Goal: Task Accomplishment & Management: Use online tool/utility

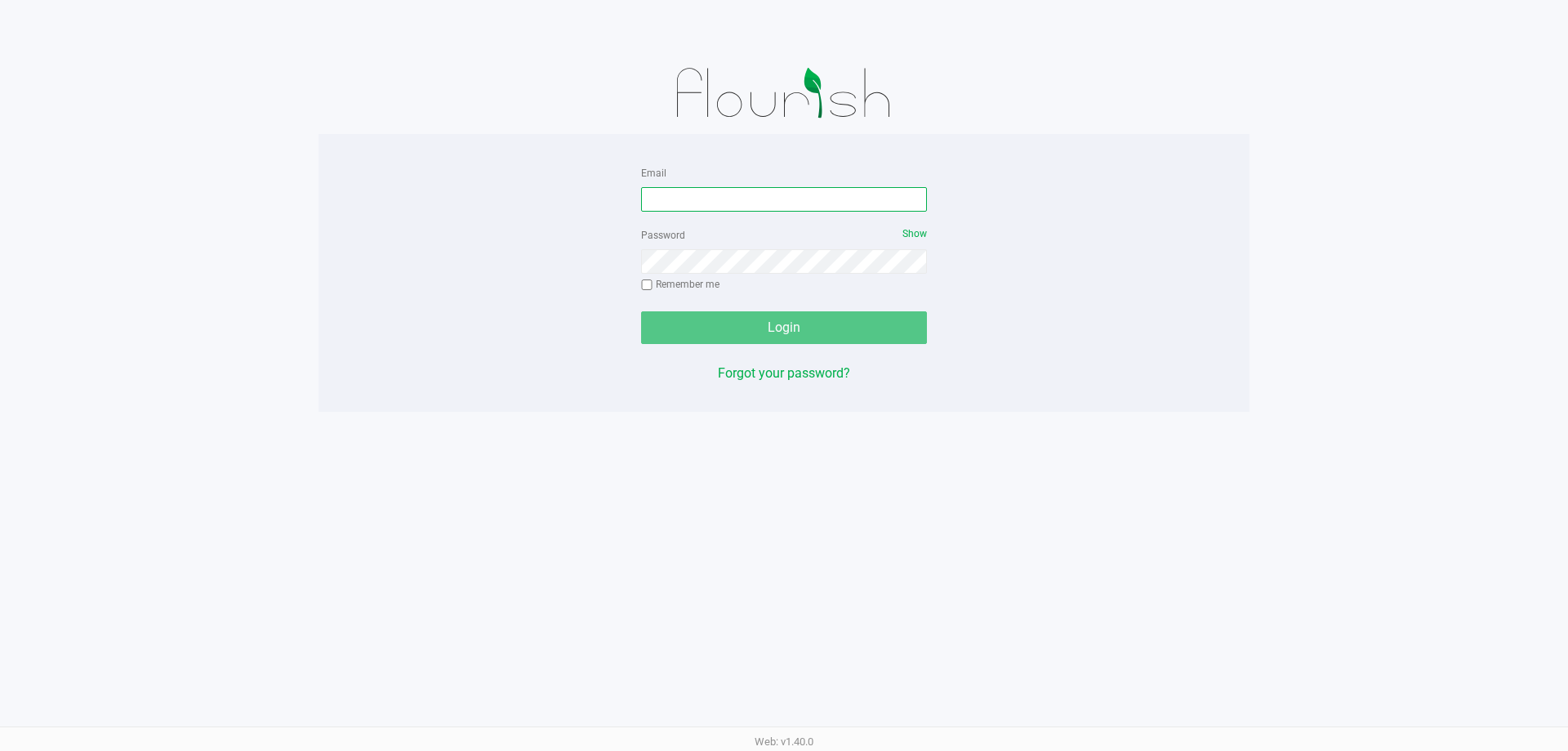
click at [803, 198] on input "Email" at bounding box center [784, 199] width 286 height 25
type input "[EMAIL_ADDRESS][DOMAIN_NAME]"
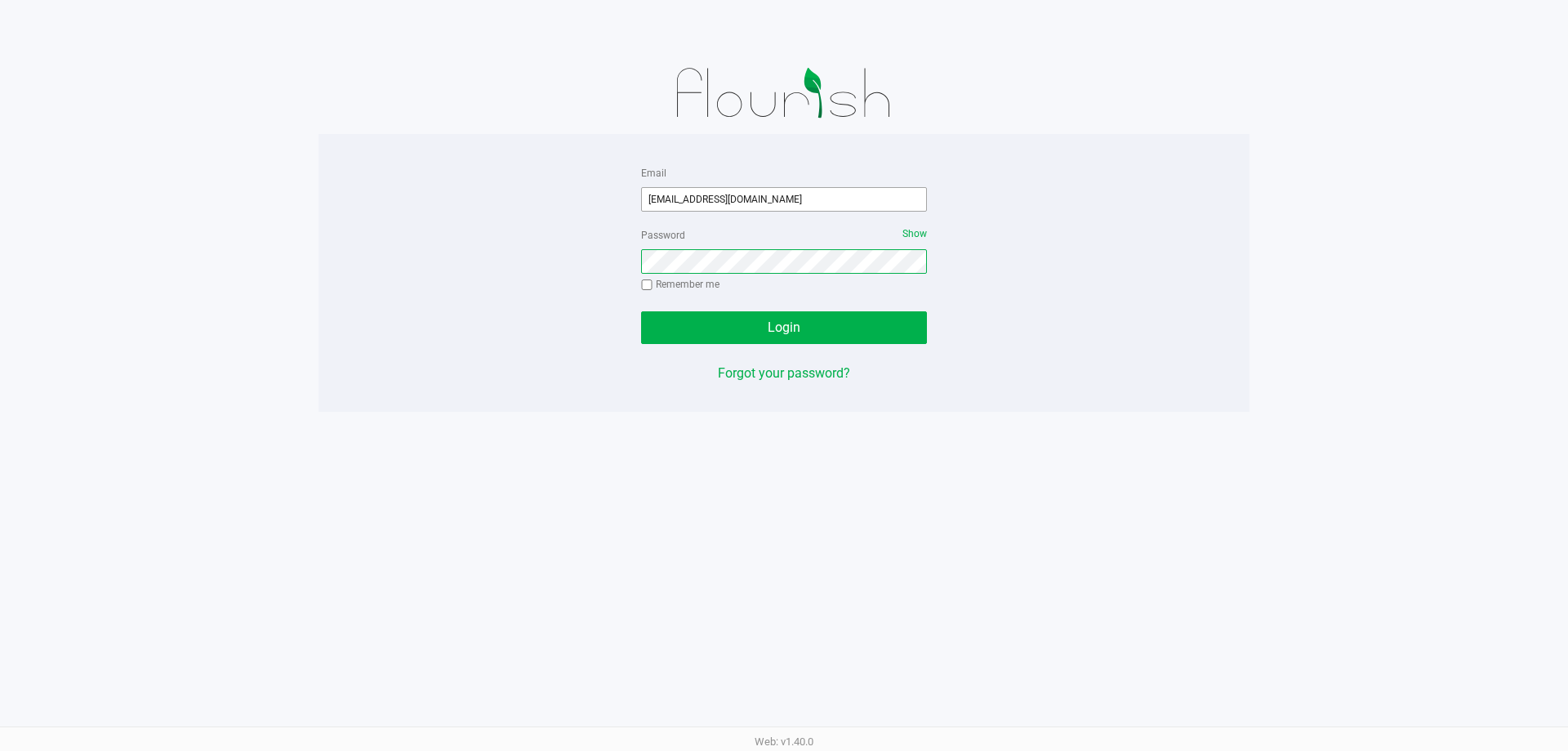
click at [642, 312] on button "Login" at bounding box center [784, 328] width 286 height 33
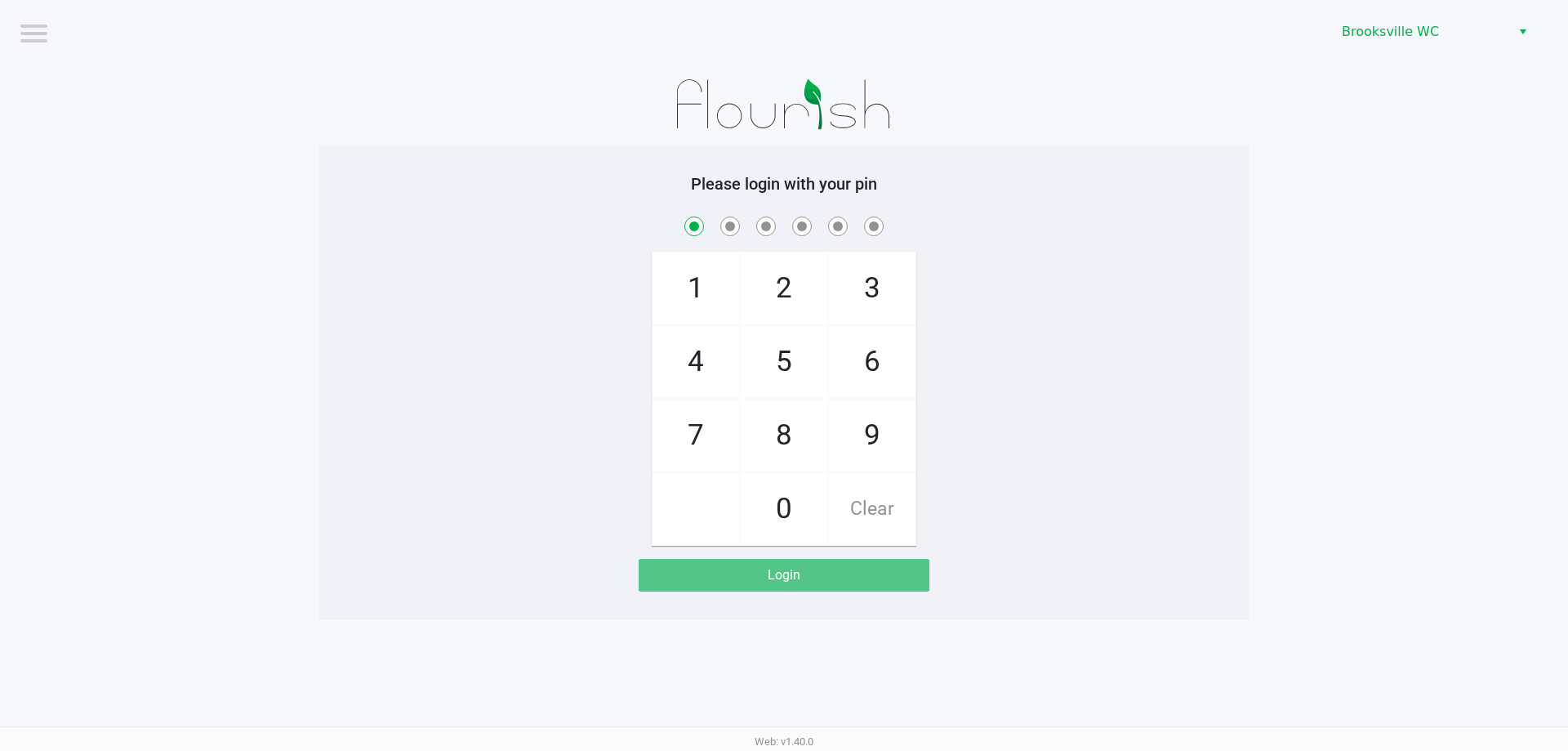
checkbox input "true"
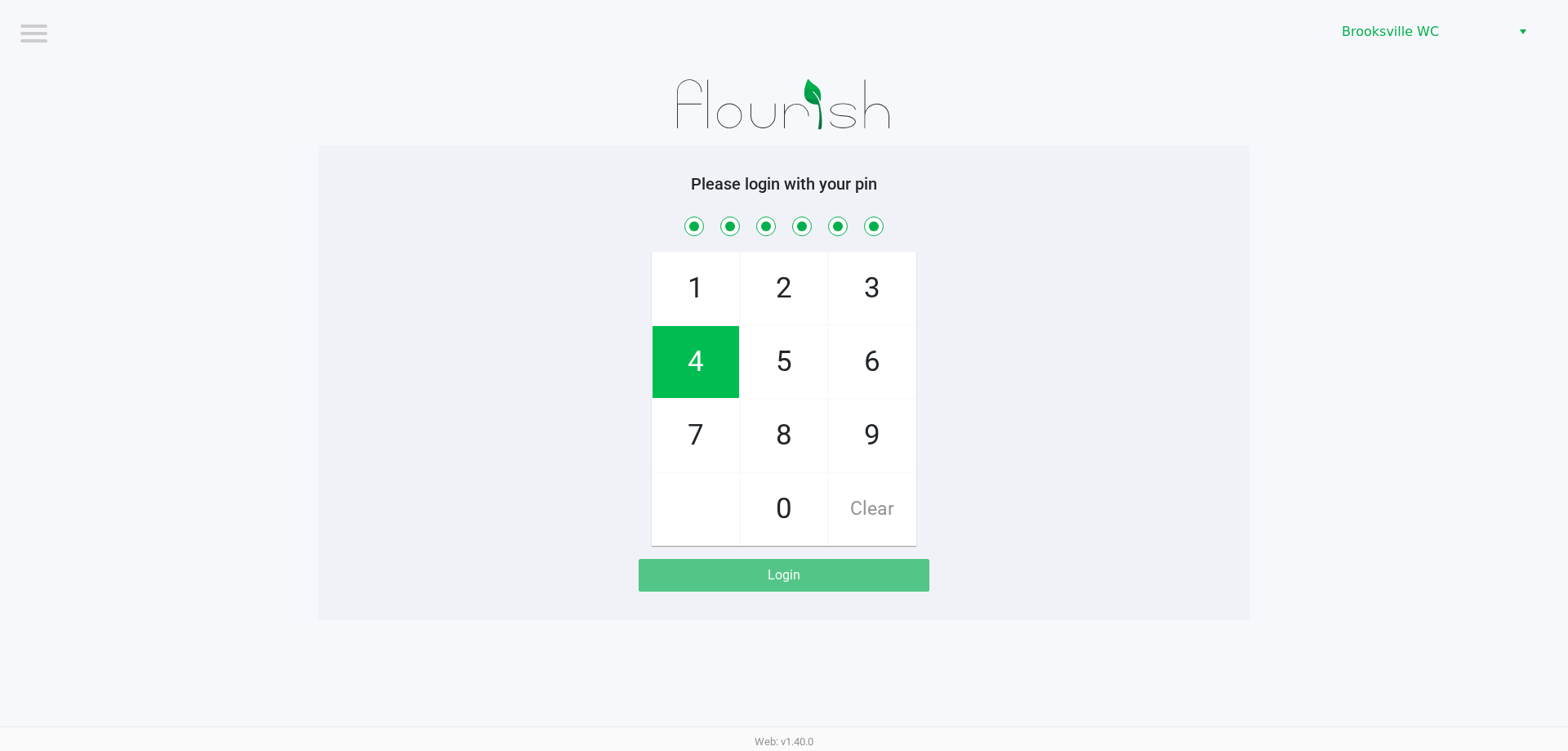
checkbox input "true"
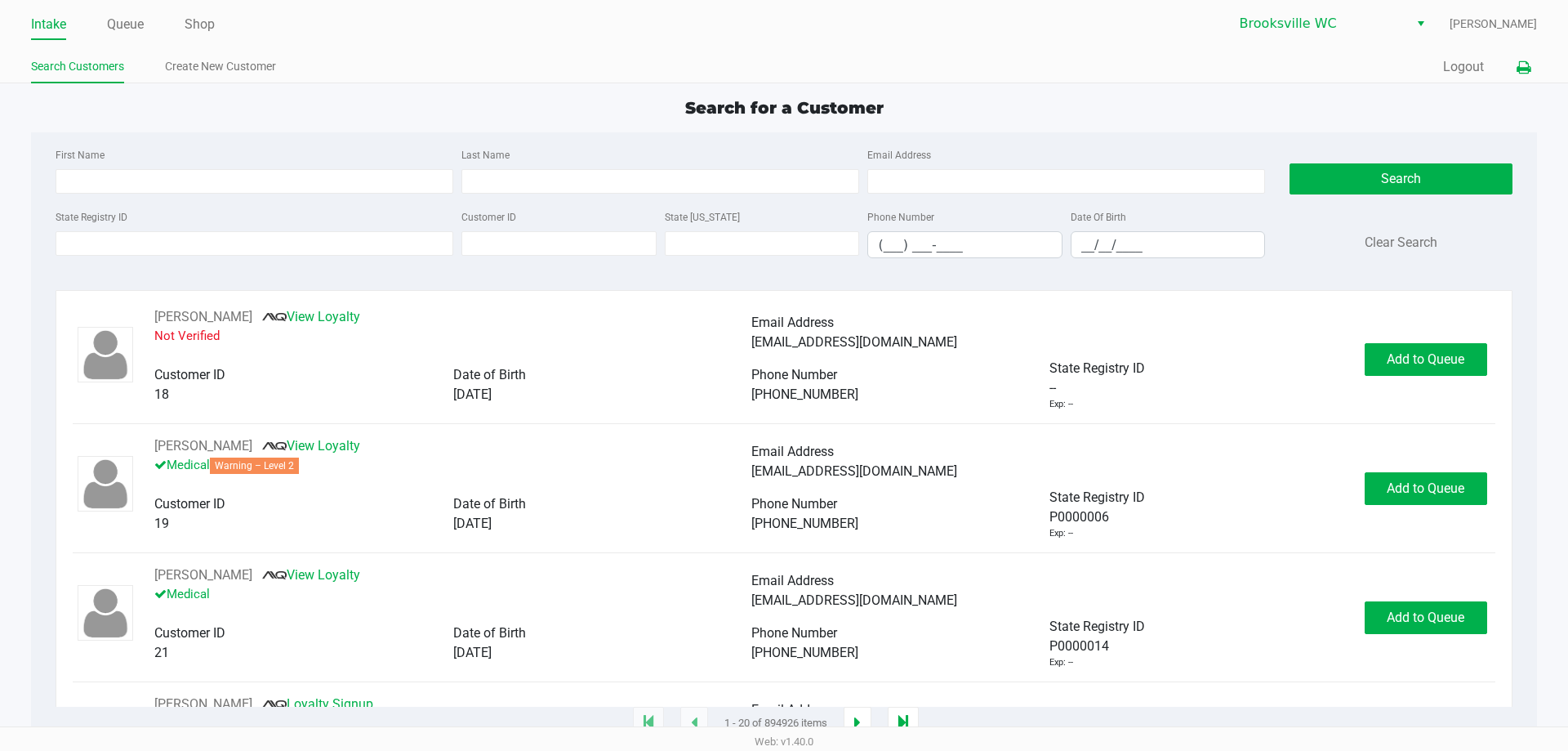
click at [1523, 69] on icon at bounding box center [1524, 68] width 13 height 12
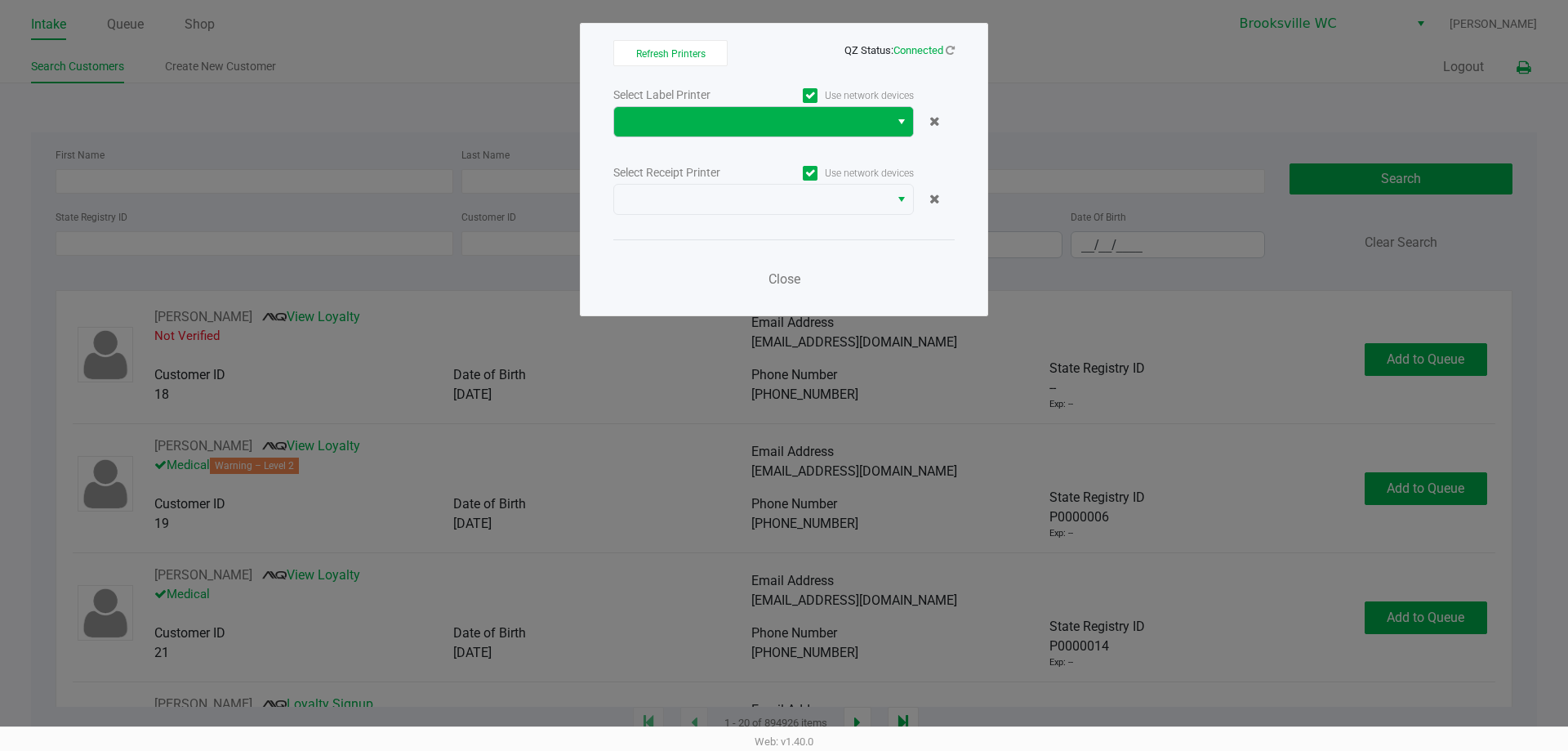
click at [904, 121] on span "Select" at bounding box center [902, 122] width 13 height 19
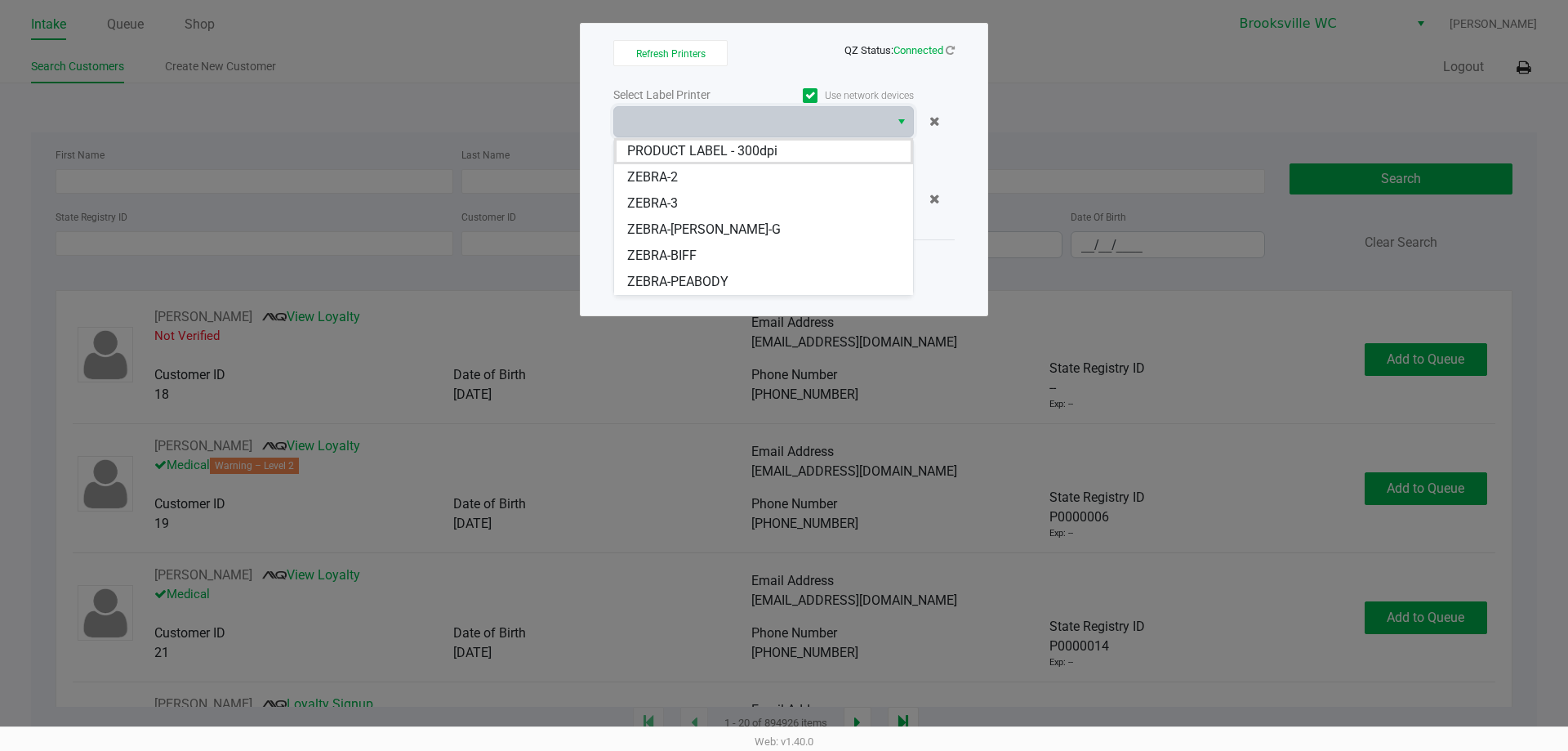
click at [699, 277] on span "ZEBRA-PEABODY" at bounding box center [678, 282] width 102 height 19
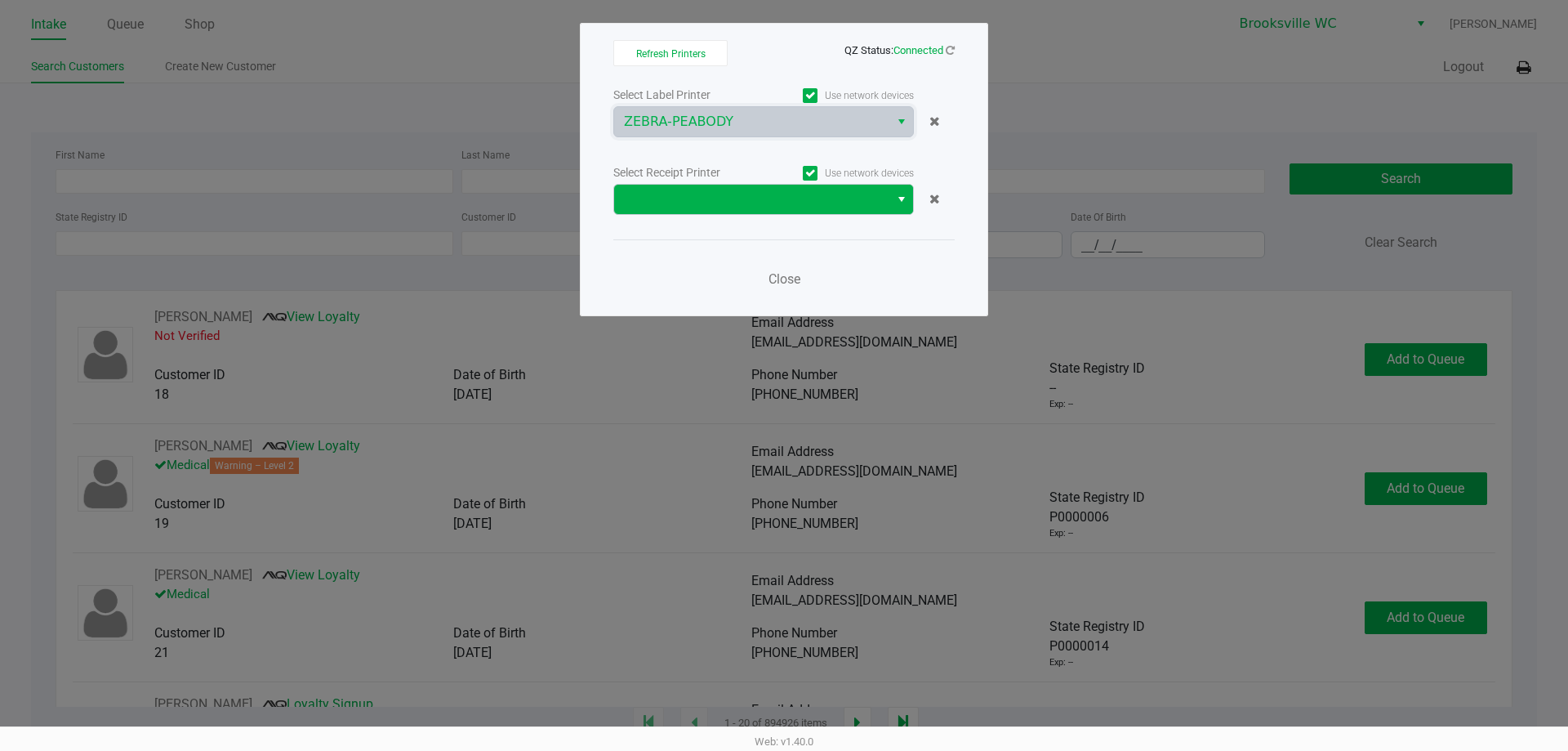
click at [890, 193] on button "Select" at bounding box center [901, 199] width 24 height 30
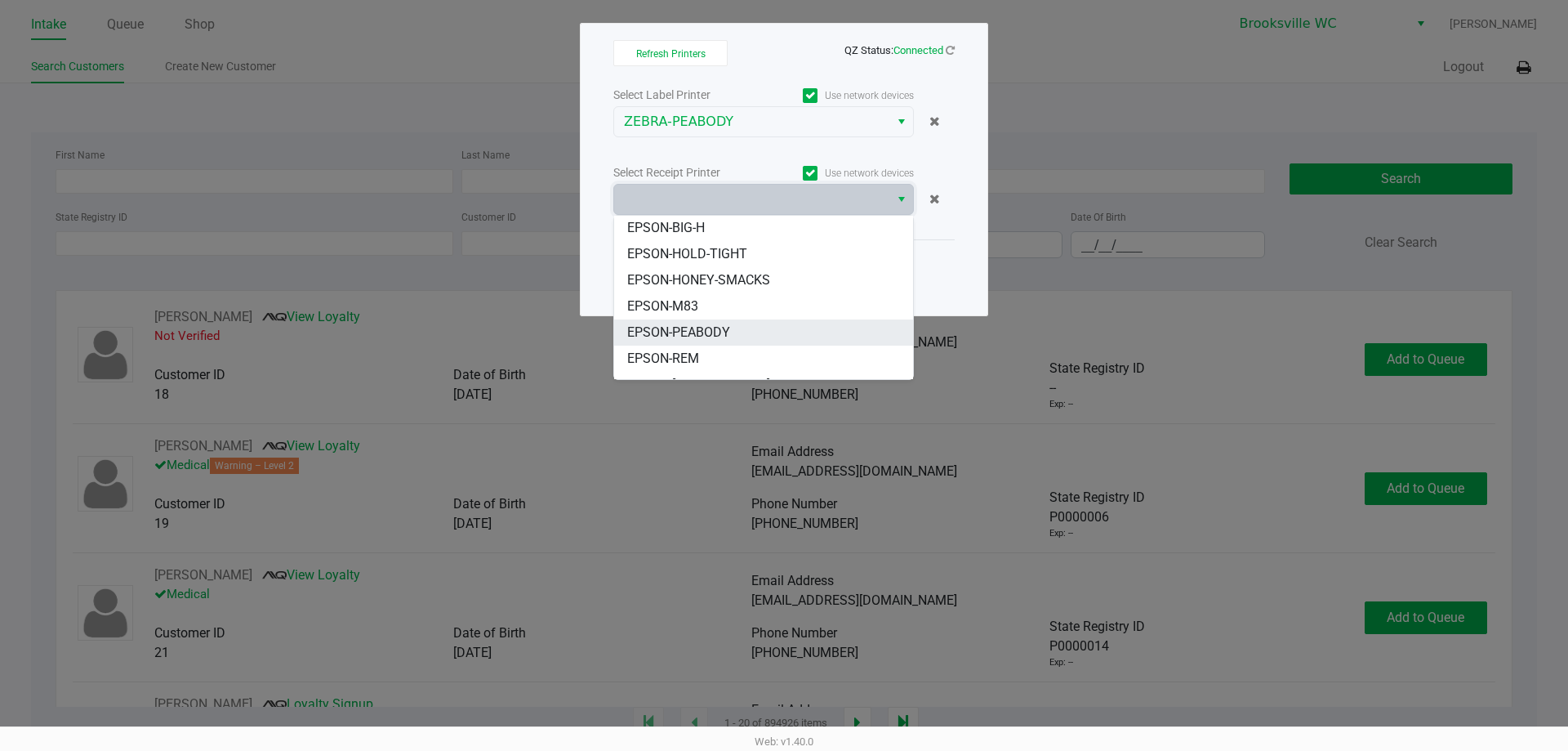
scroll to position [82, 0]
click at [690, 304] on span "EPSON-PEABODY" at bounding box center [678, 304] width 103 height 19
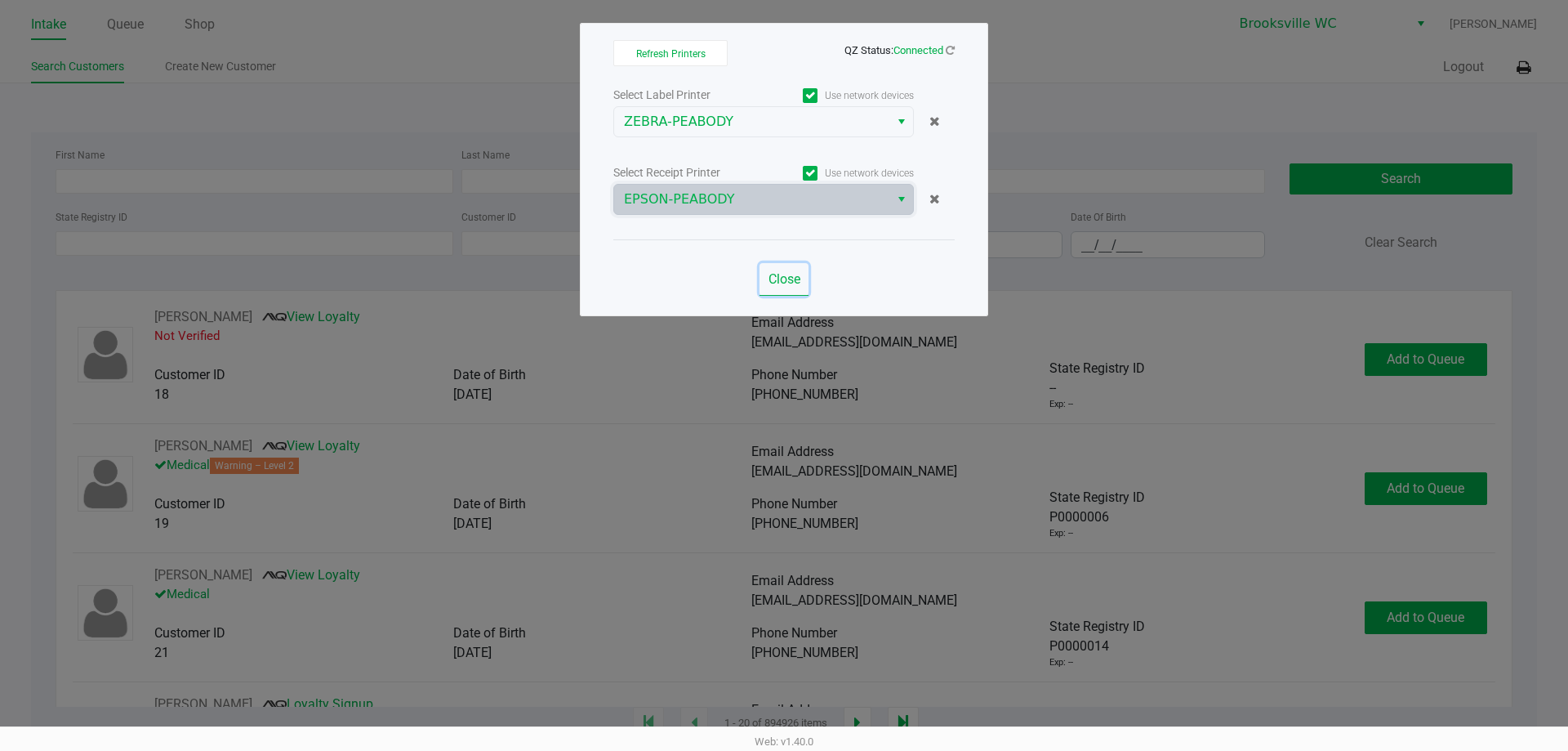
click at [774, 284] on span "Close" at bounding box center [784, 279] width 32 height 15
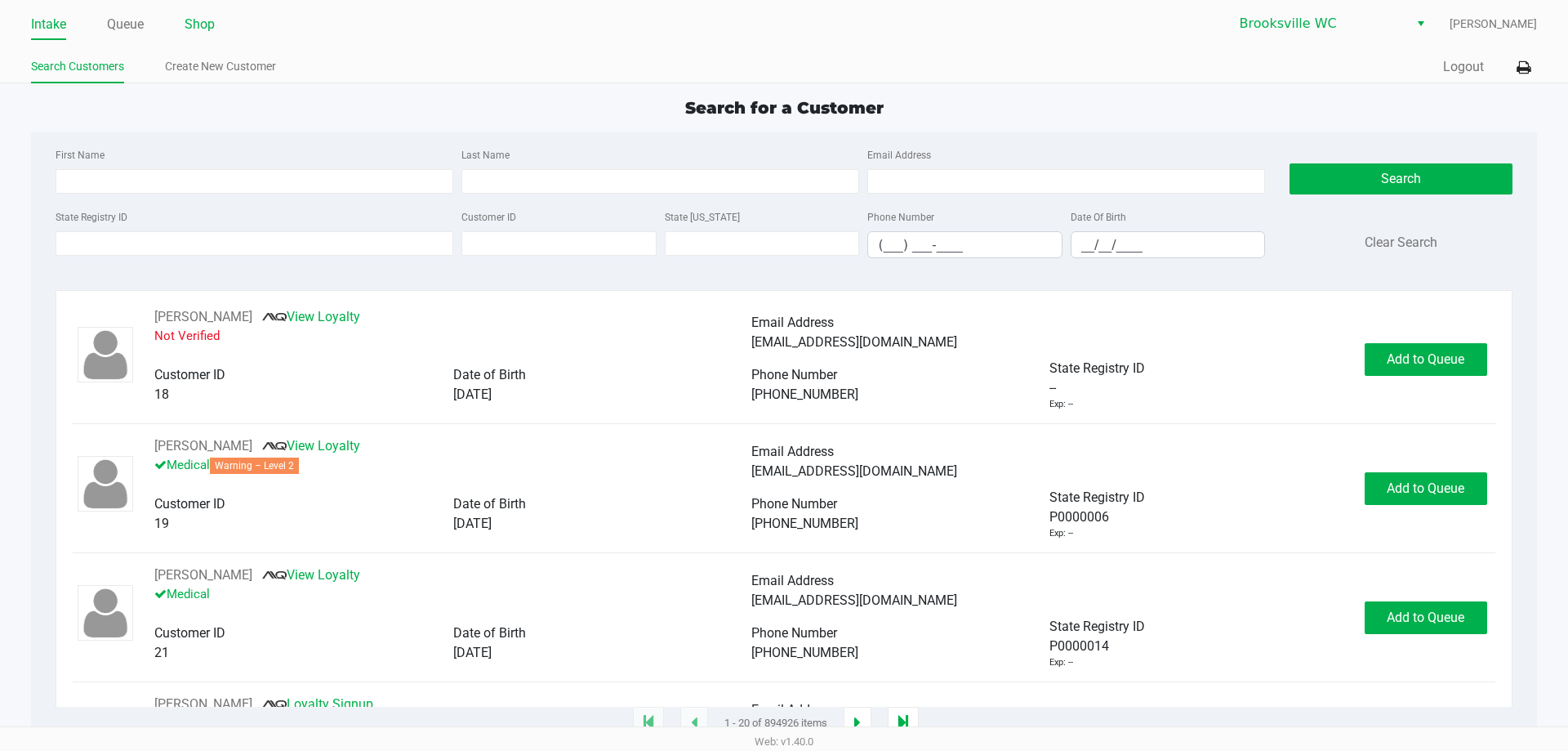
click at [208, 23] on link "Shop" at bounding box center [199, 25] width 31 height 23
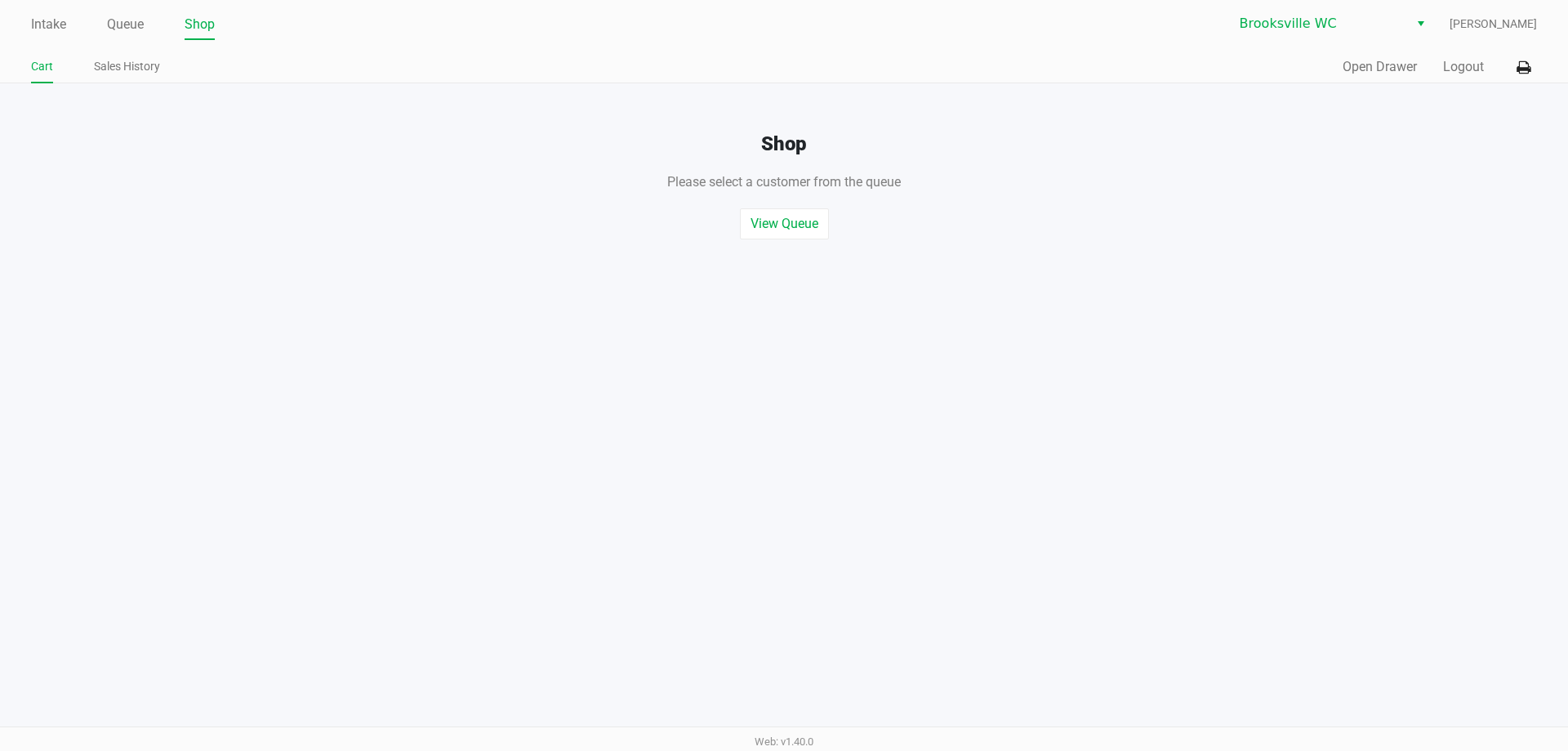
click at [1368, 77] on div "Quick Sale Open Drawer Logout" at bounding box center [1160, 68] width 753 height 31
click at [1392, 59] on button "Open Drawer" at bounding box center [1380, 67] width 75 height 19
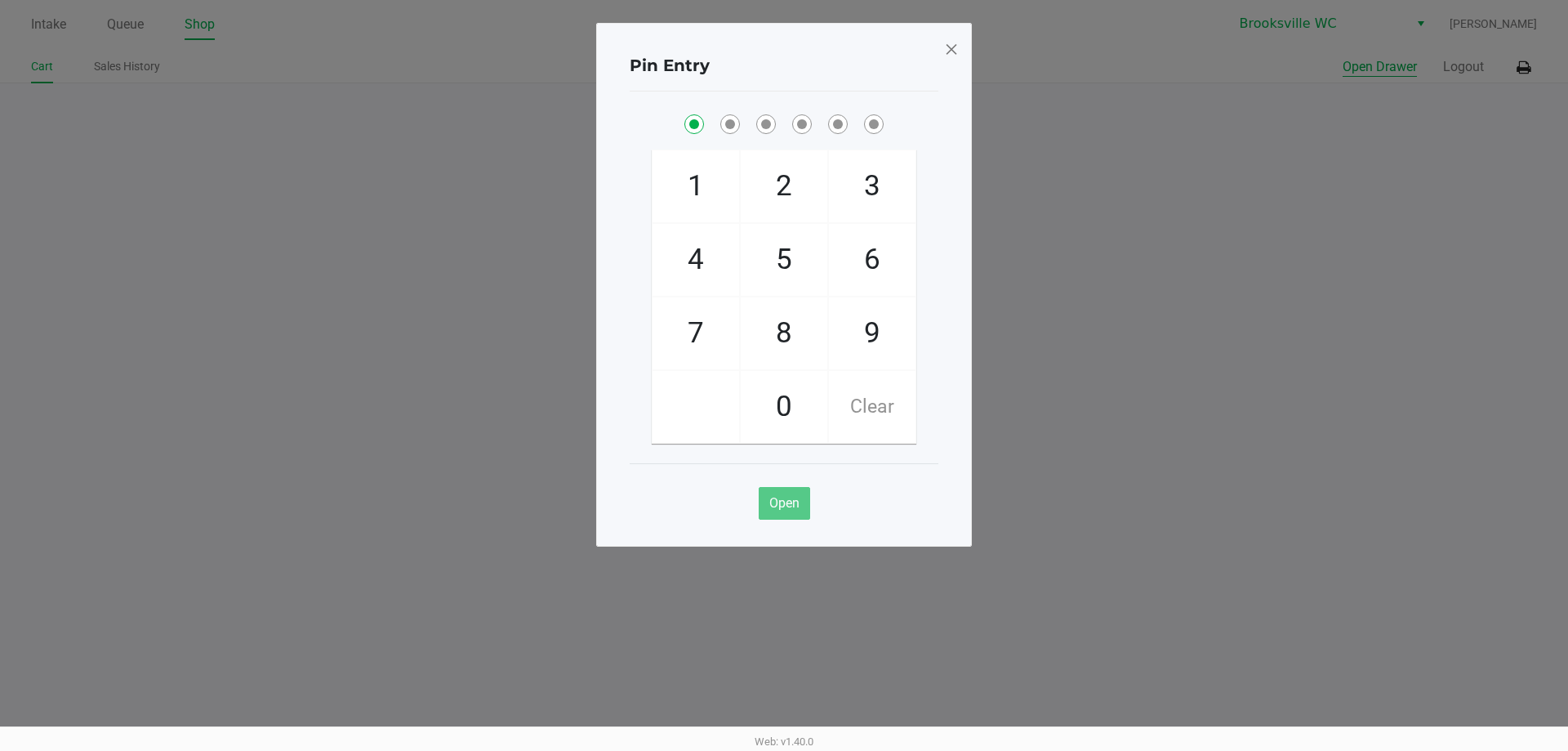
checkbox input "true"
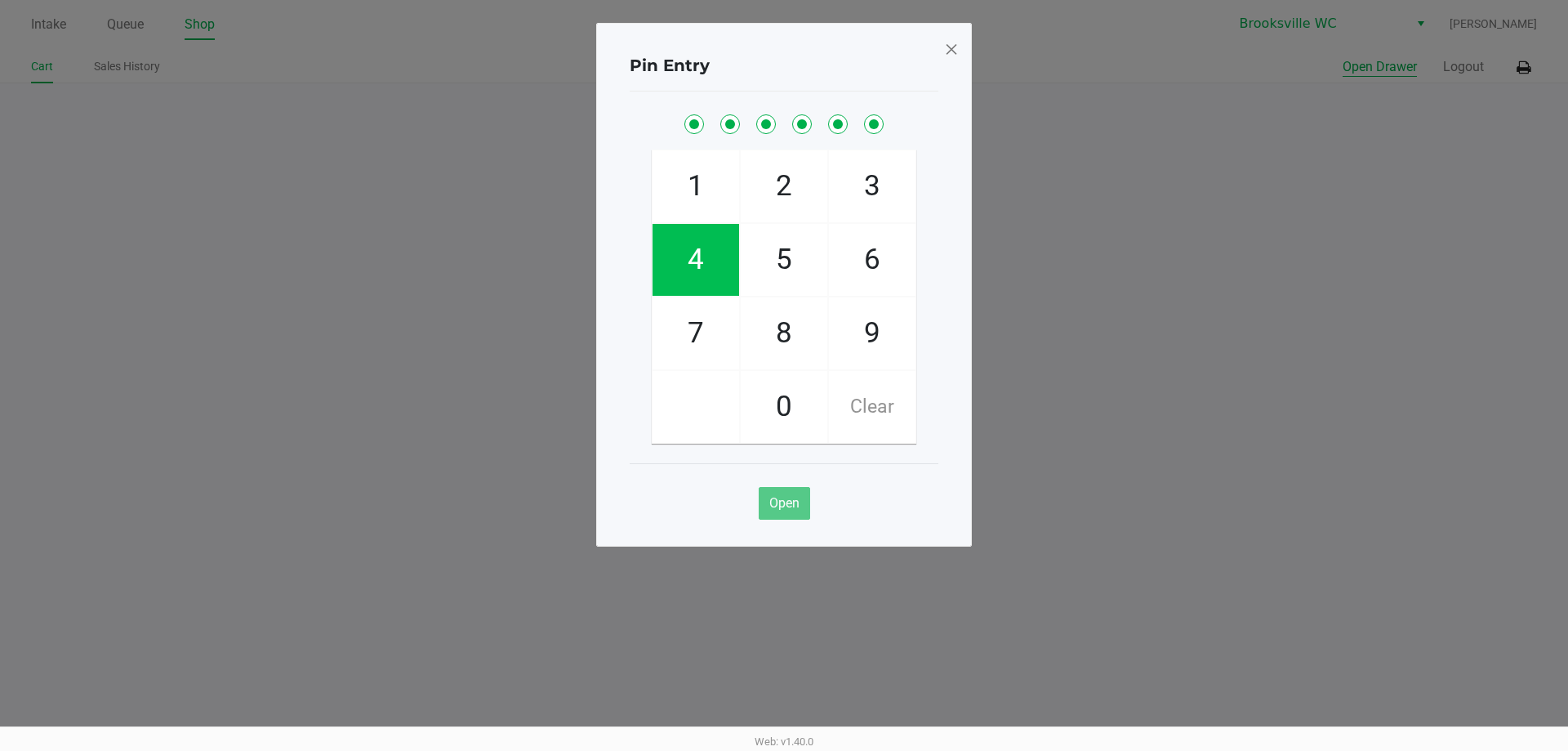
checkbox input "true"
